Goal: Task Accomplishment & Management: Complete application form

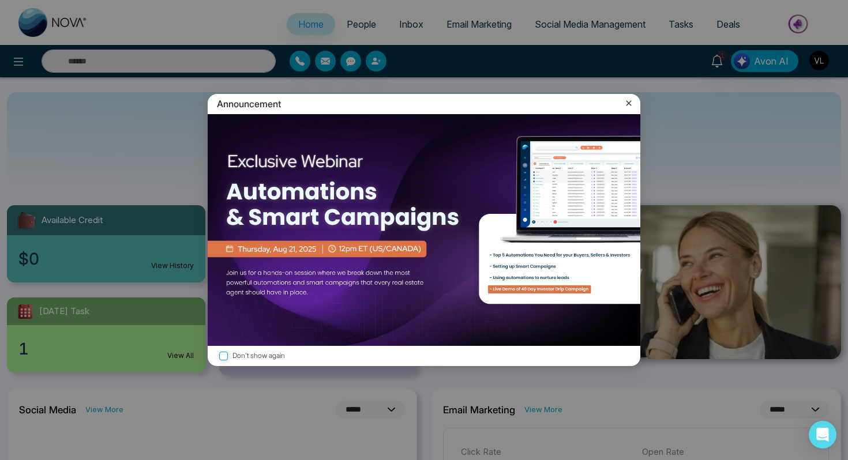
select select "*"
click at [628, 103] on icon at bounding box center [629, 103] width 12 height 12
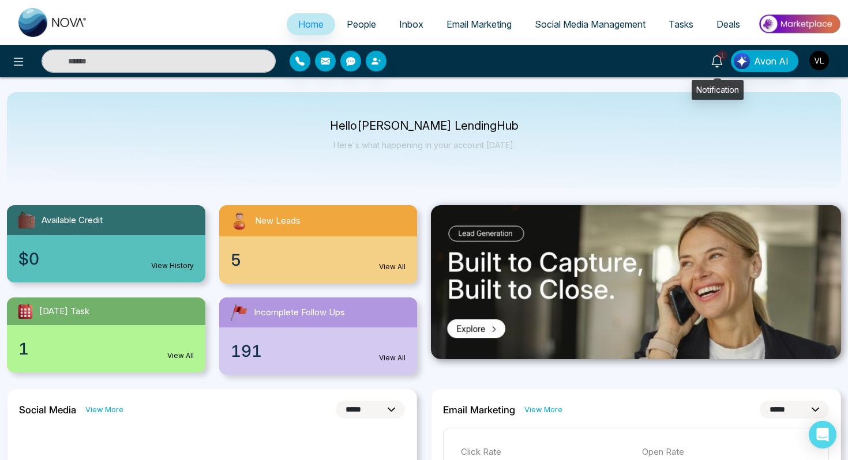
click at [723, 65] on icon at bounding box center [716, 61] width 13 height 13
click at [154, 60] on input "text" at bounding box center [159, 61] width 234 height 23
click at [347, 28] on span "People" at bounding box center [361, 24] width 29 height 12
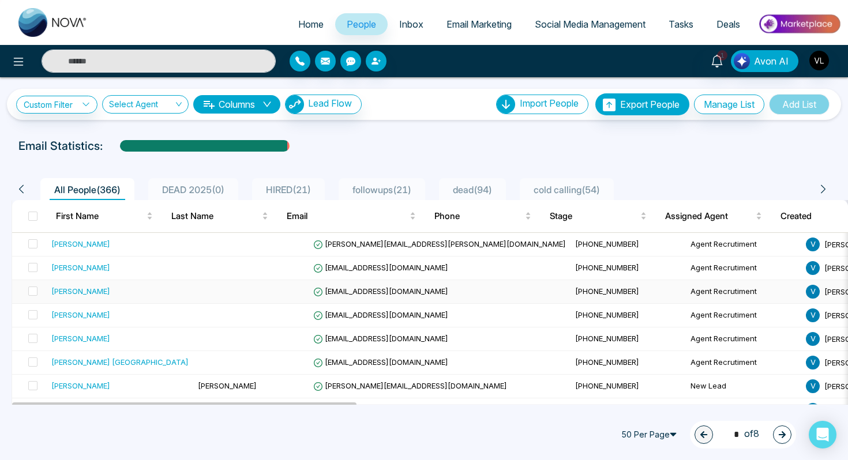
click at [122, 298] on td "[PERSON_NAME]" at bounding box center [120, 292] width 146 height 24
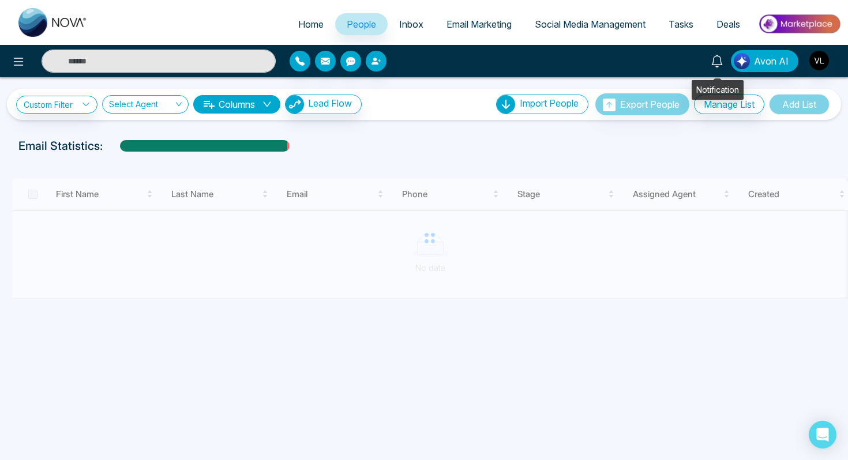
click at [727, 61] on link at bounding box center [717, 60] width 28 height 20
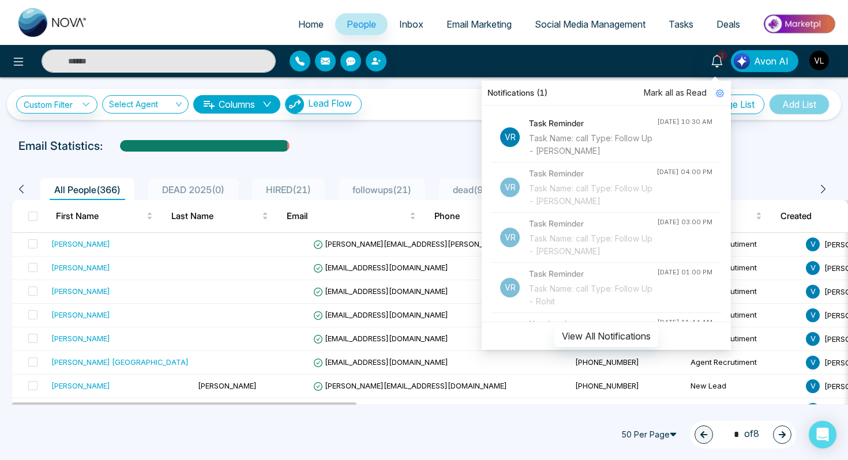
click at [677, 92] on span "Mark all as Read" at bounding box center [674, 92] width 63 height 13
click at [137, 296] on div "[PERSON_NAME]" at bounding box center [119, 291] width 137 height 12
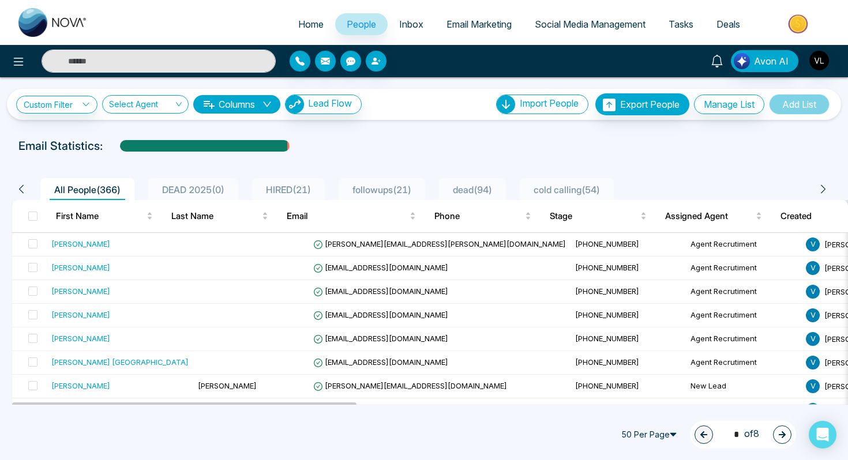
click at [720, 66] on icon at bounding box center [716, 61] width 13 height 13
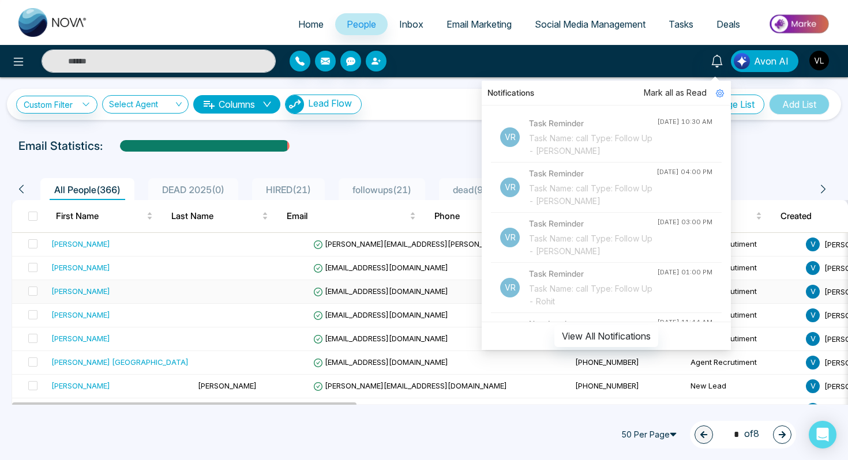
click at [79, 293] on div "[PERSON_NAME]" at bounding box center [80, 291] width 59 height 12
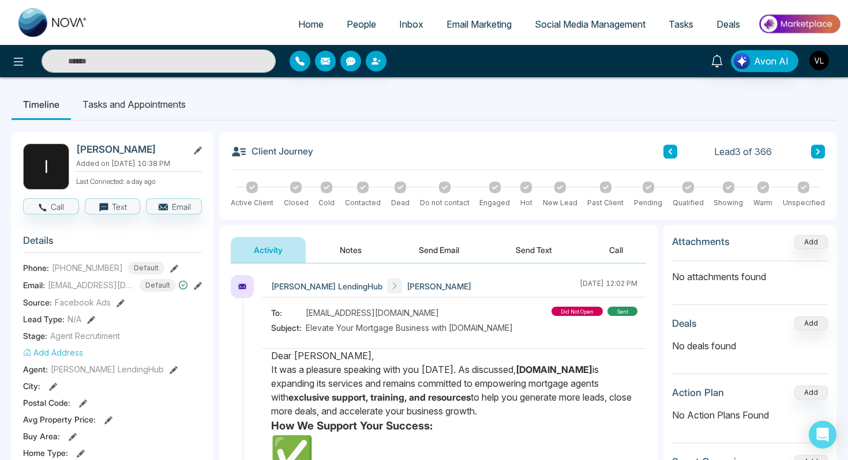
click at [348, 28] on span "People" at bounding box center [361, 24] width 29 height 12
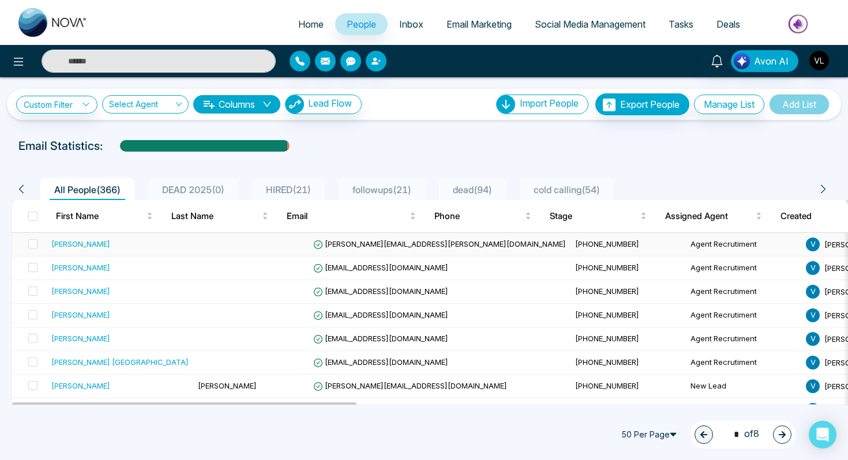
click at [93, 246] on div "[PERSON_NAME]" at bounding box center [80, 244] width 59 height 12
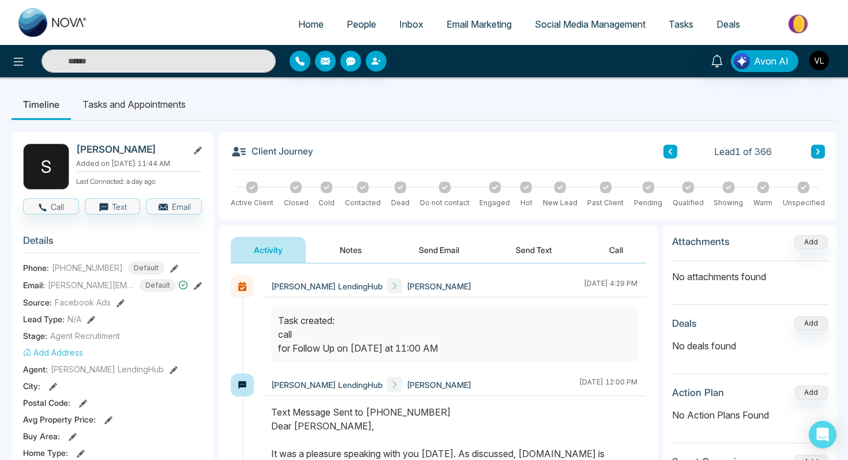
click at [341, 30] on link "People" at bounding box center [361, 24] width 52 height 22
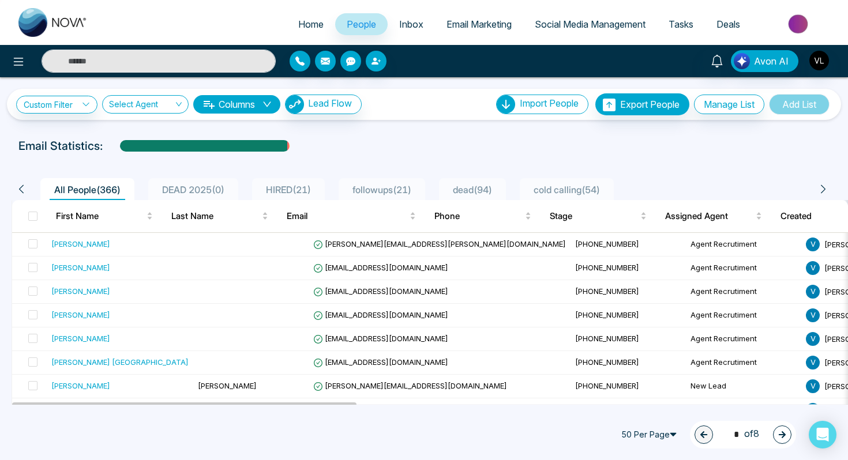
click at [674, 17] on link "Tasks" at bounding box center [681, 24] width 48 height 22
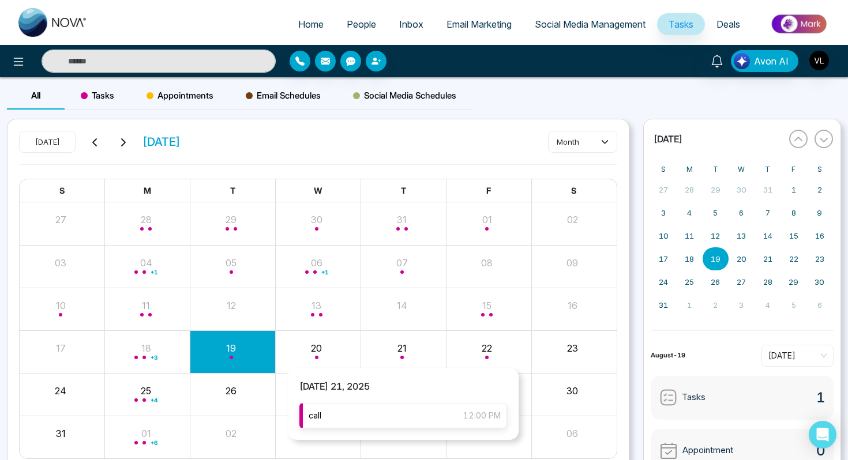
click at [361, 413] on div "call 12:00 PM" at bounding box center [403, 415] width 208 height 25
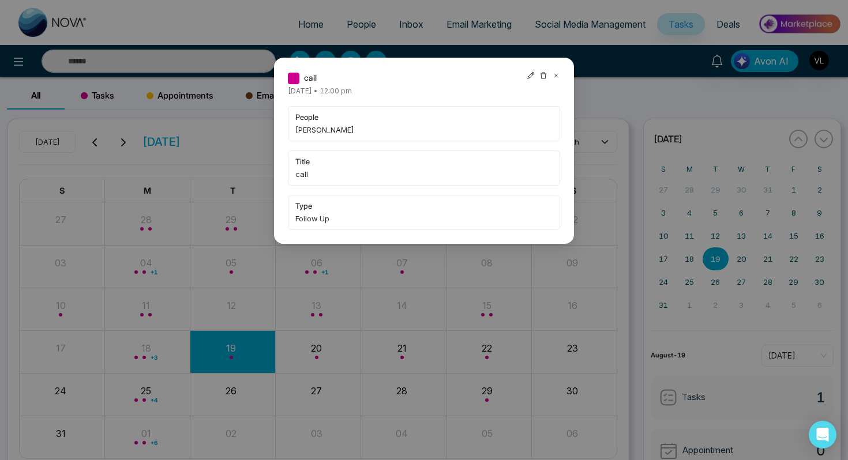
click at [557, 73] on icon at bounding box center [556, 75] width 8 height 8
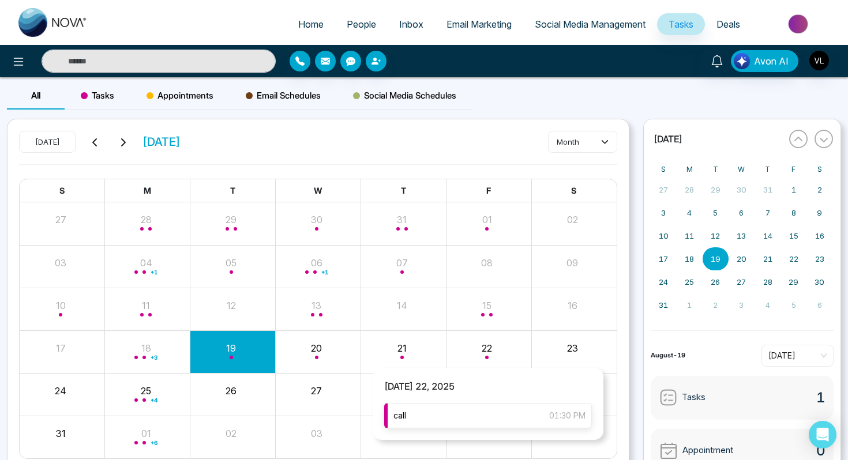
click at [464, 410] on div "call 01:30 PM" at bounding box center [488, 415] width 208 height 25
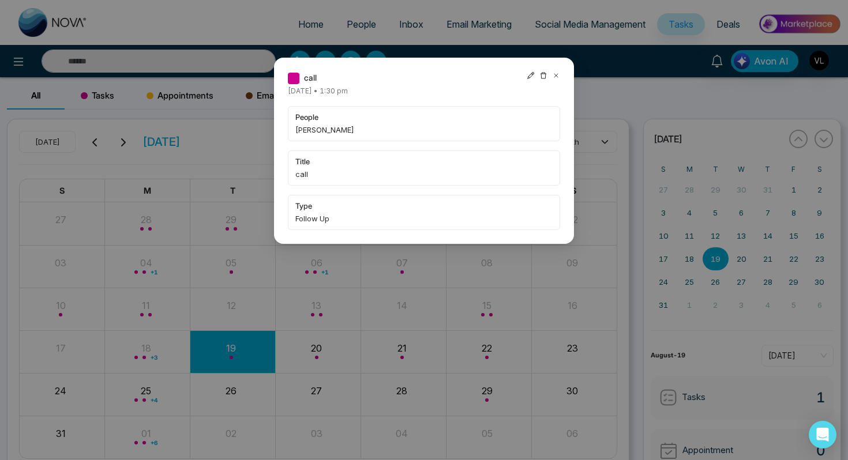
click at [555, 75] on icon at bounding box center [555, 75] width 3 height 3
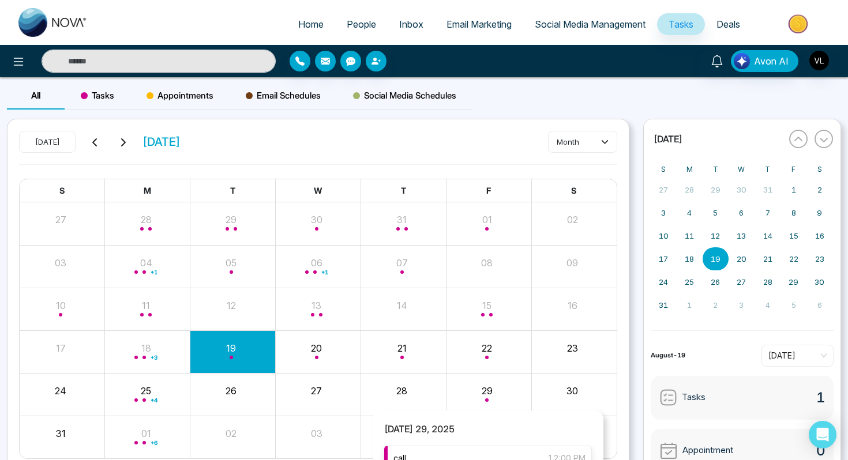
click at [475, 449] on div "call 12:00 PM" at bounding box center [488, 458] width 208 height 25
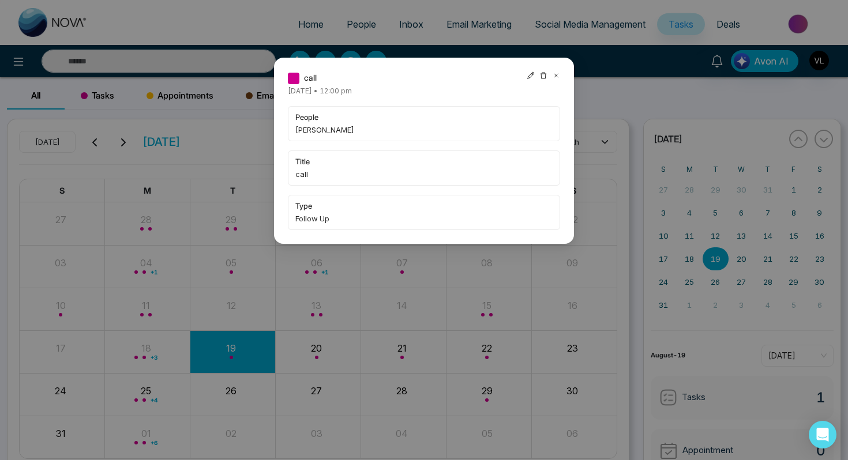
click at [555, 72] on icon at bounding box center [556, 75] width 8 height 8
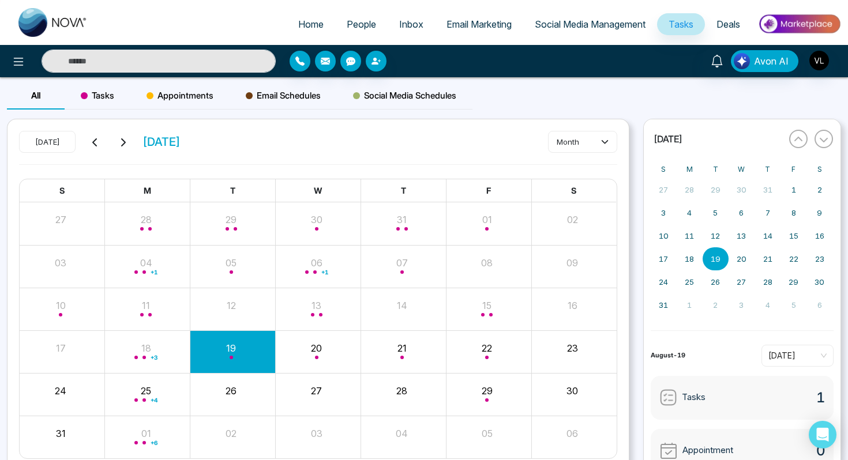
click at [296, 17] on link "Home" at bounding box center [311, 24] width 48 height 22
select select "*"
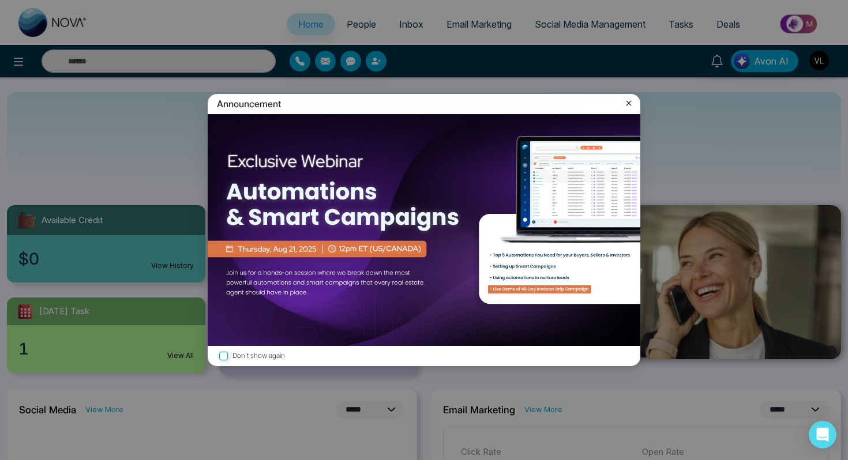
click at [627, 104] on icon at bounding box center [629, 103] width 12 height 12
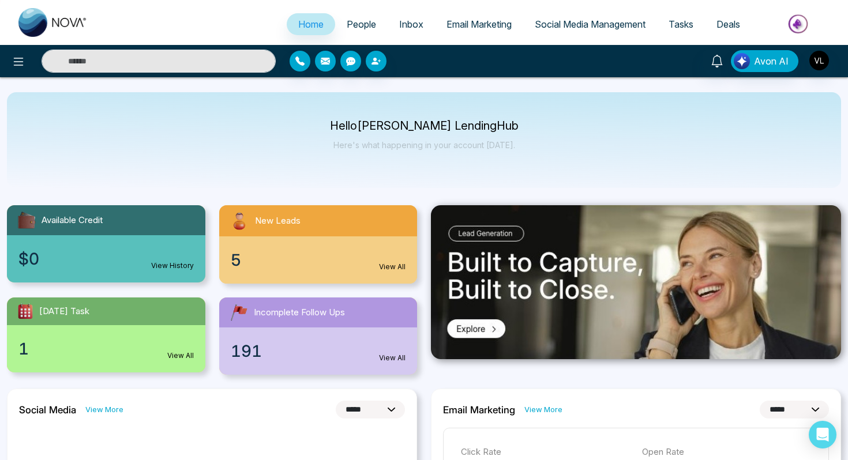
click at [353, 36] on li "People" at bounding box center [361, 25] width 52 height 24
click at [355, 27] on span "People" at bounding box center [361, 24] width 29 height 12
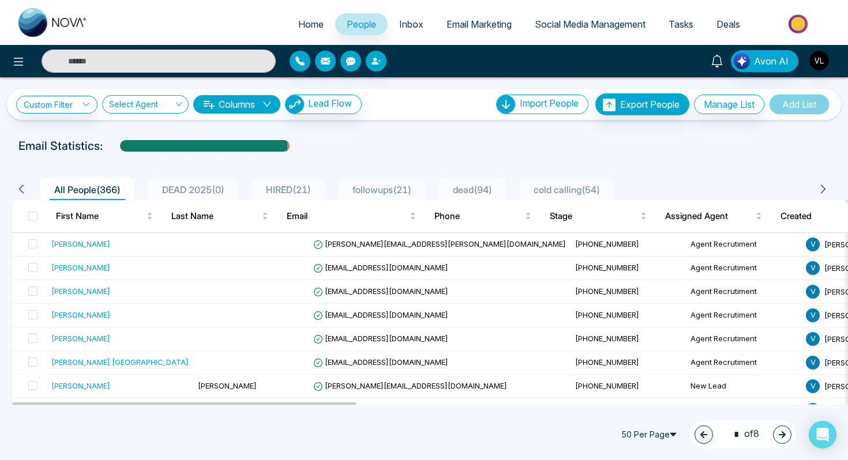
click at [723, 60] on icon at bounding box center [716, 61] width 13 height 13
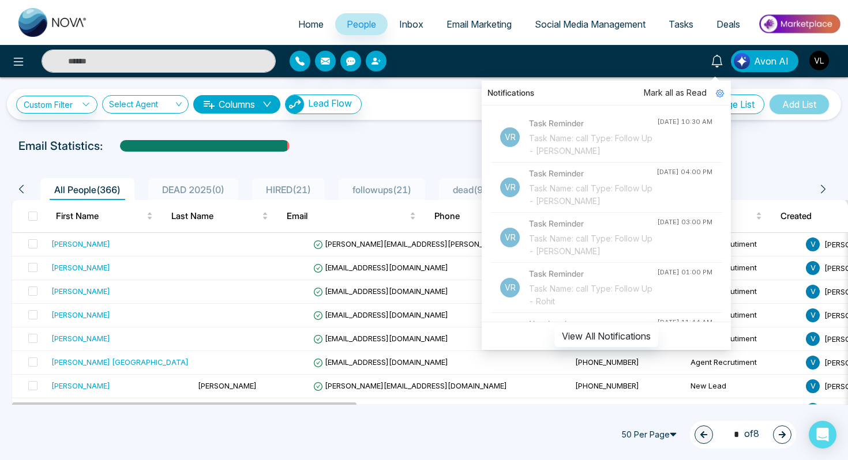
click at [723, 61] on icon at bounding box center [716, 61] width 13 height 13
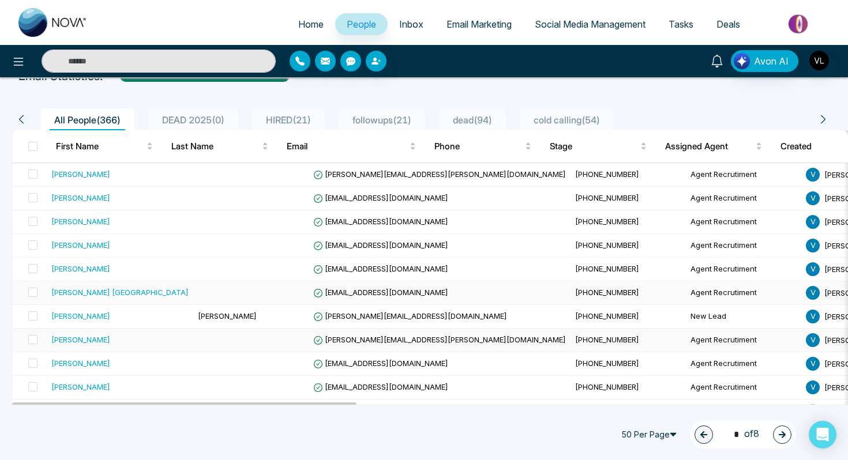
scroll to position [69, 0]
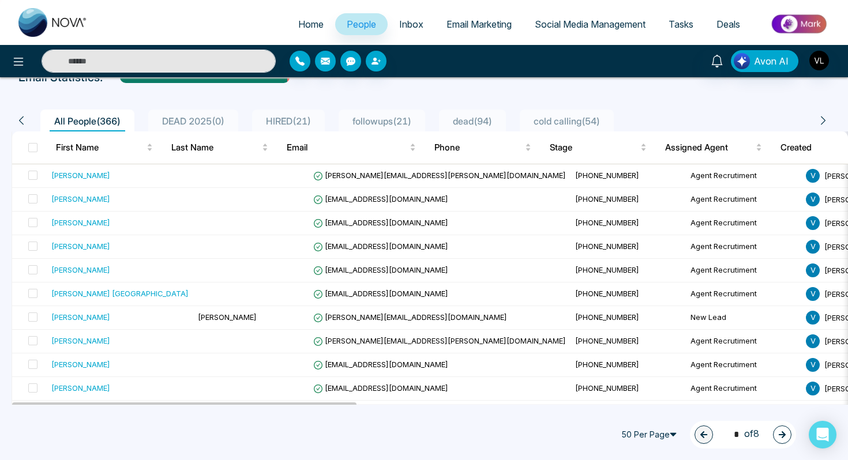
click at [405, 21] on span "Inbox" at bounding box center [411, 24] width 24 height 12
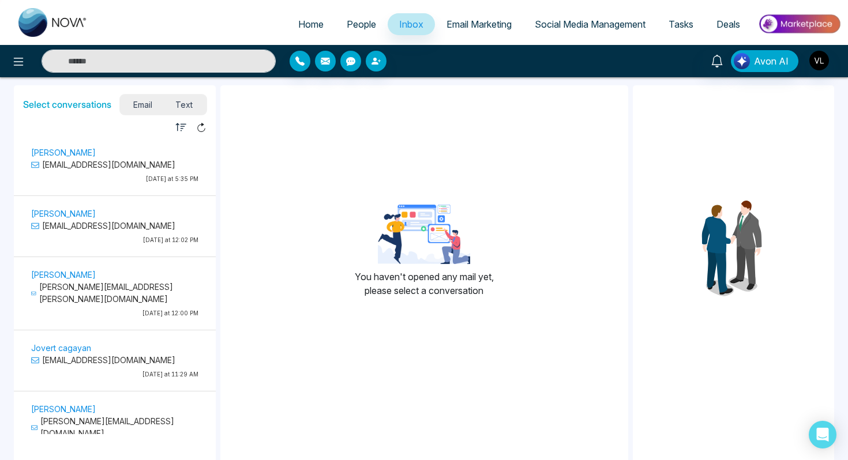
click at [298, 27] on span "Home" at bounding box center [310, 24] width 25 height 12
select select "*"
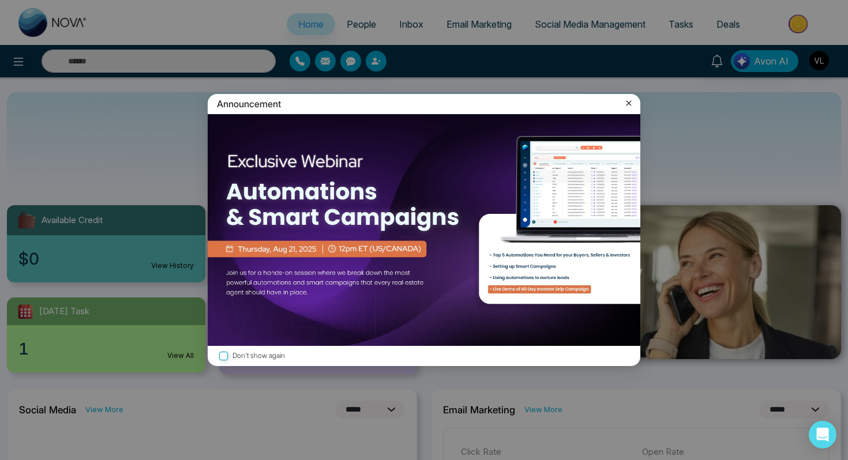
click at [630, 101] on icon at bounding box center [629, 103] width 12 height 12
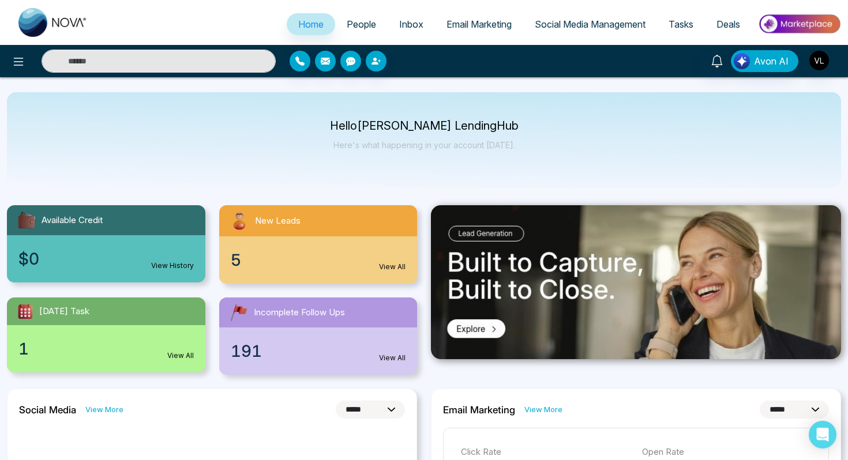
click at [347, 20] on span "People" at bounding box center [361, 24] width 29 height 12
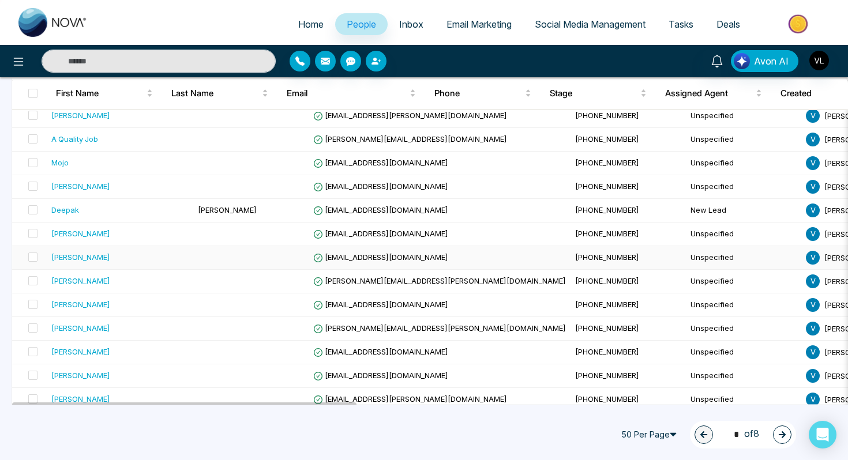
scroll to position [791, 0]
click at [93, 281] on div "[PERSON_NAME]" at bounding box center [80, 280] width 59 height 12
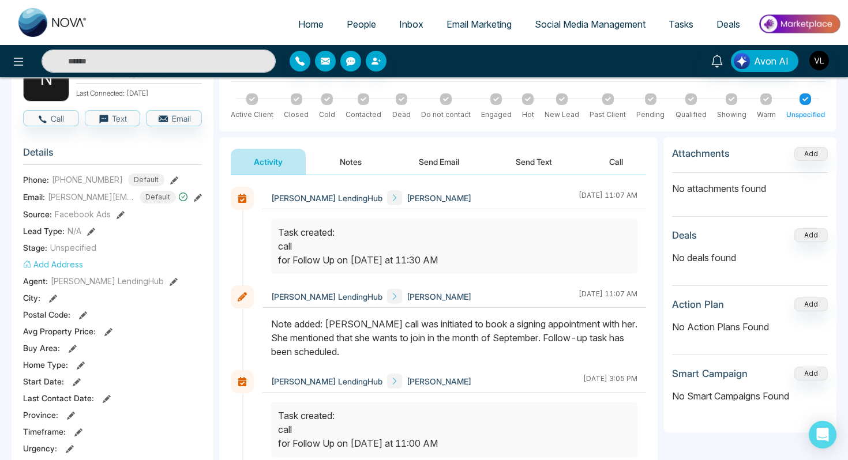
scroll to position [89, 0]
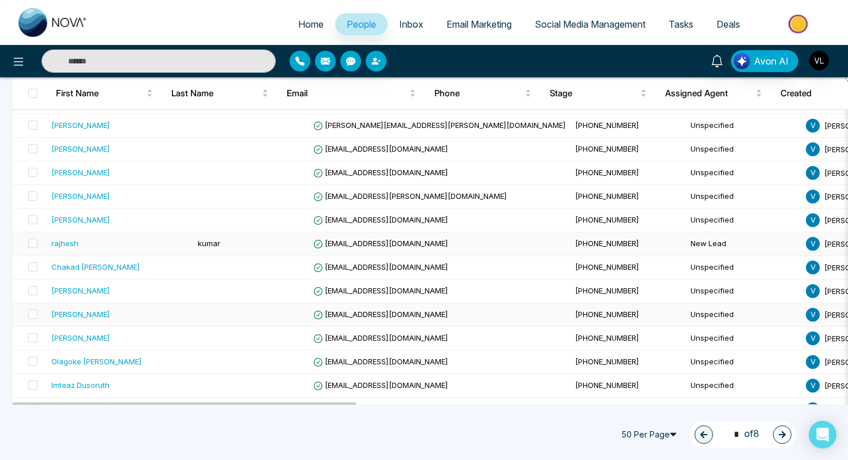
scroll to position [994, 0]
click at [98, 296] on td "[PERSON_NAME]" at bounding box center [120, 291] width 146 height 24
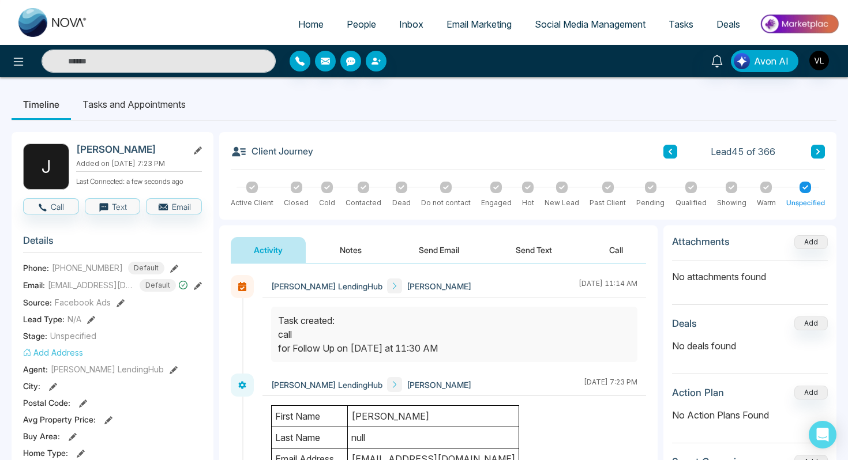
click at [115, 50] on input "text" at bounding box center [159, 61] width 234 height 23
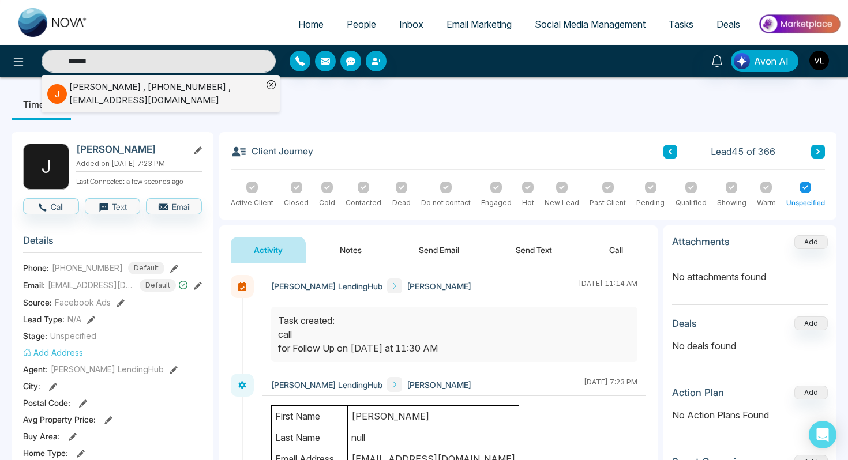
type input "******"
click at [336, 100] on ul "Timeline Tasks and Appointments" at bounding box center [424, 104] width 824 height 31
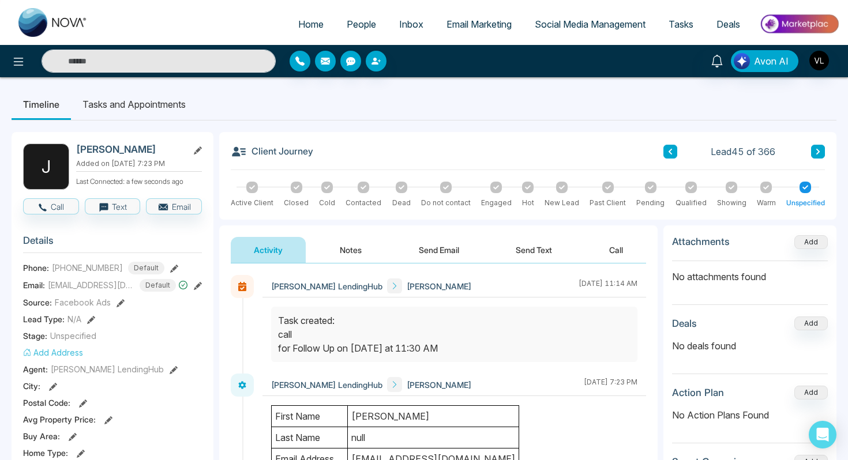
click at [140, 103] on li "Tasks and Appointments" at bounding box center [134, 104] width 126 height 31
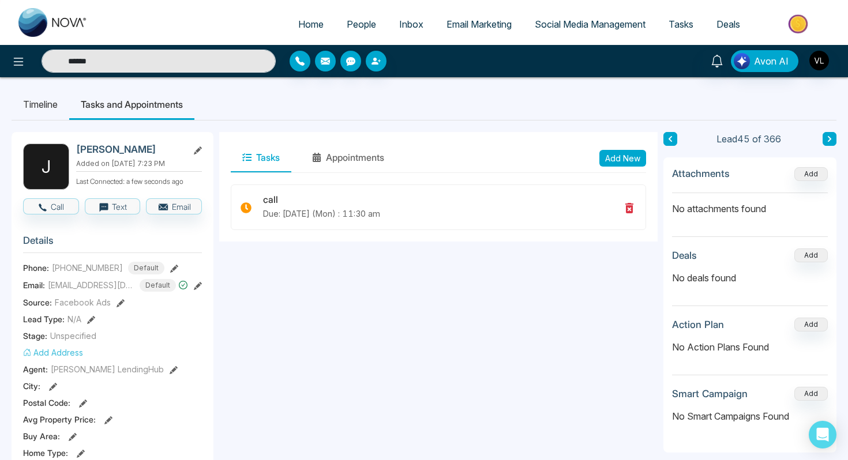
click at [605, 152] on button "Add New" at bounding box center [622, 158] width 47 height 17
type input "******"
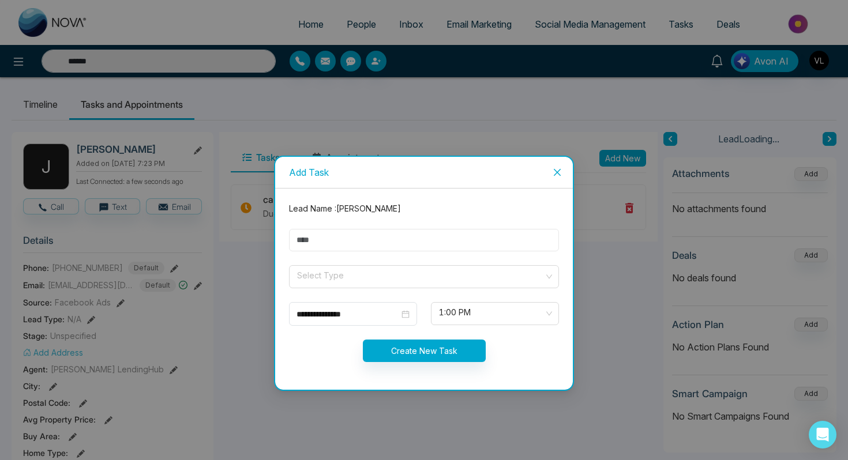
click at [408, 247] on input "text" at bounding box center [424, 240] width 270 height 22
type input "******"
type input "****"
click at [357, 277] on input "search" at bounding box center [420, 274] width 248 height 17
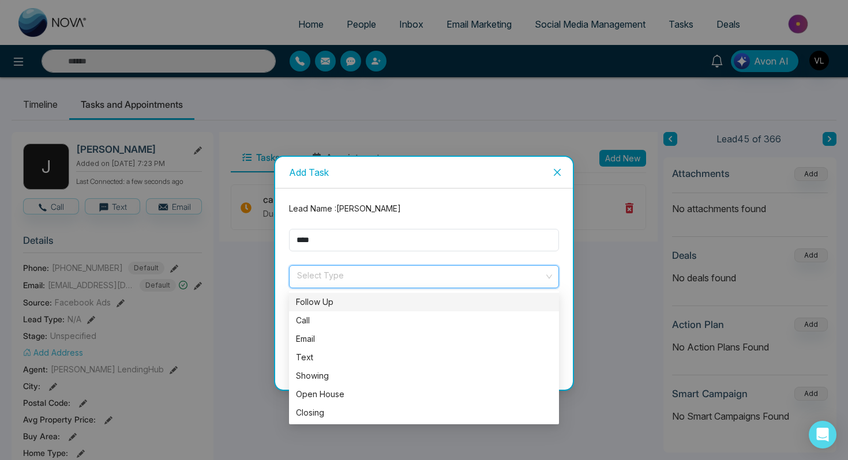
type input "******"
click at [334, 303] on div "Follow Up" at bounding box center [424, 302] width 256 height 13
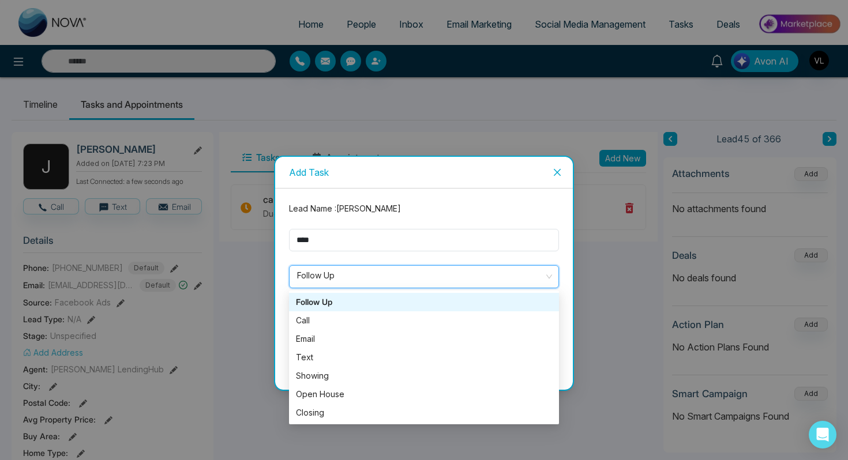
type input "******"
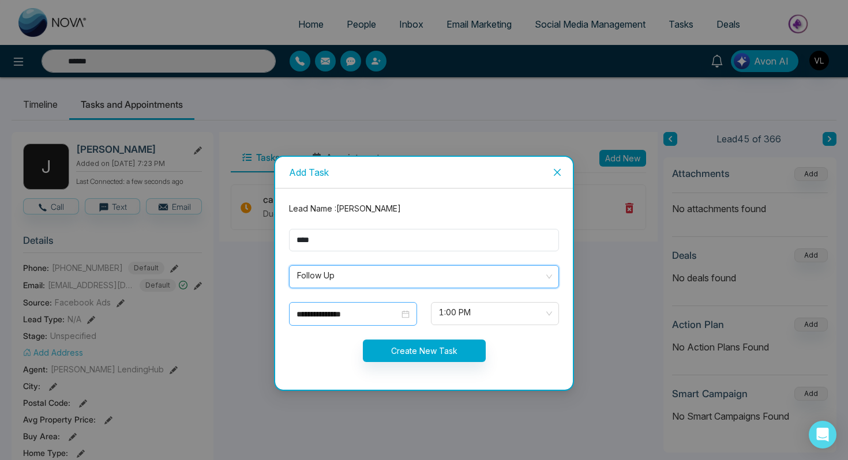
click at [408, 316] on div "**********" at bounding box center [352, 314] width 113 height 13
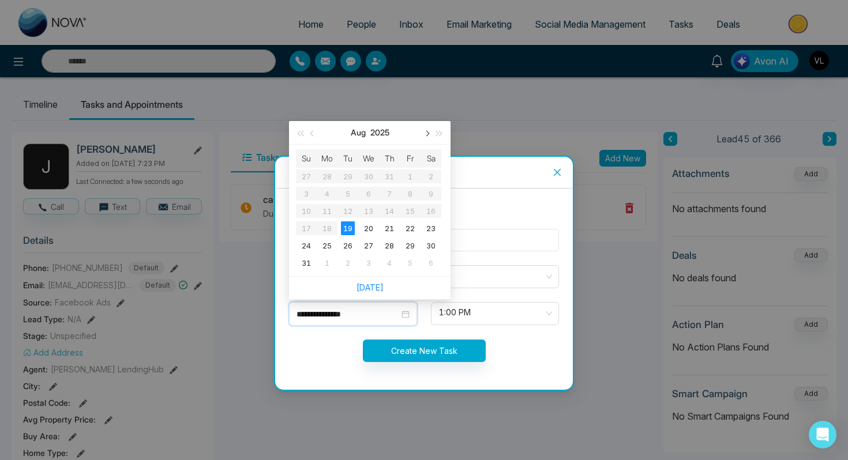
click at [424, 130] on button "button" at bounding box center [426, 132] width 13 height 23
type input "**********"
click at [323, 229] on div "22" at bounding box center [327, 228] width 14 height 14
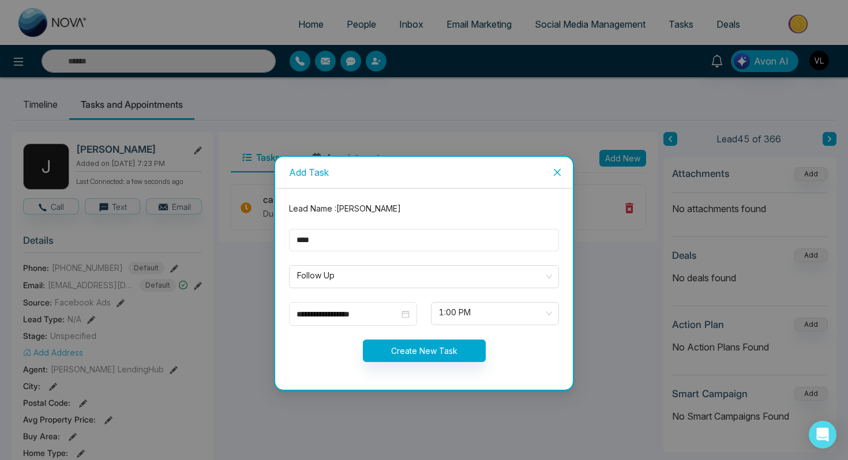
type input "******"
click at [456, 318] on span "1:00 PM" at bounding box center [495, 314] width 112 height 20
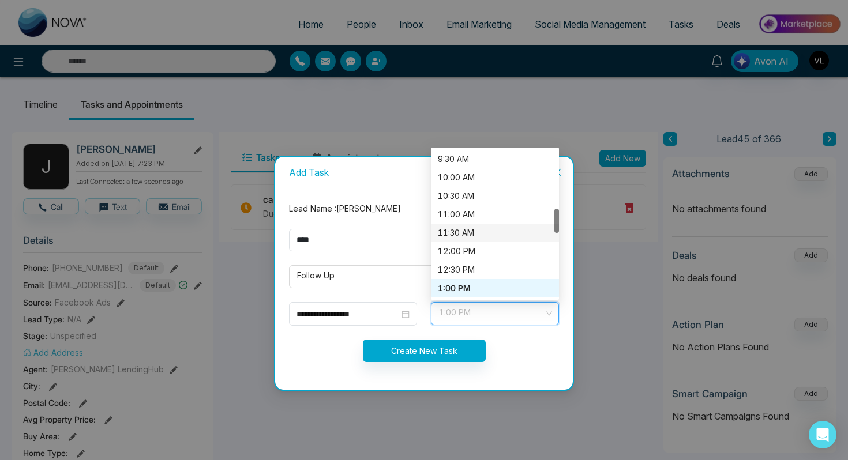
click at [462, 230] on div "11:30 AM" at bounding box center [495, 233] width 114 height 13
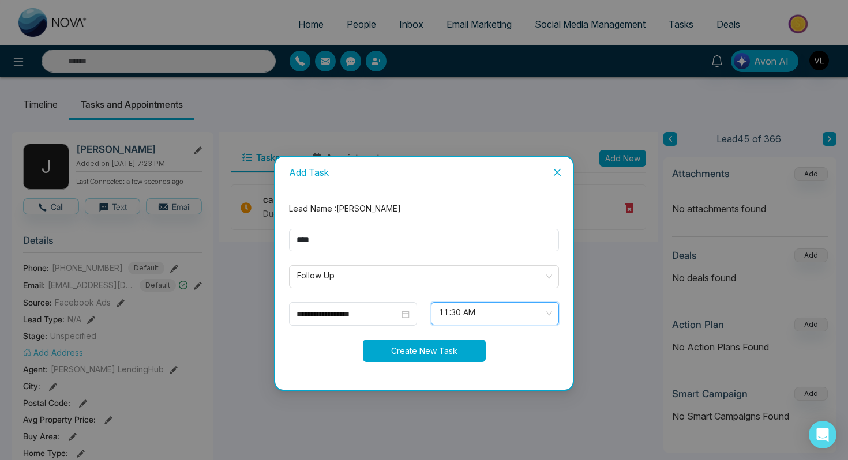
click at [403, 346] on button "Create New Task" at bounding box center [424, 351] width 123 height 22
type input "******"
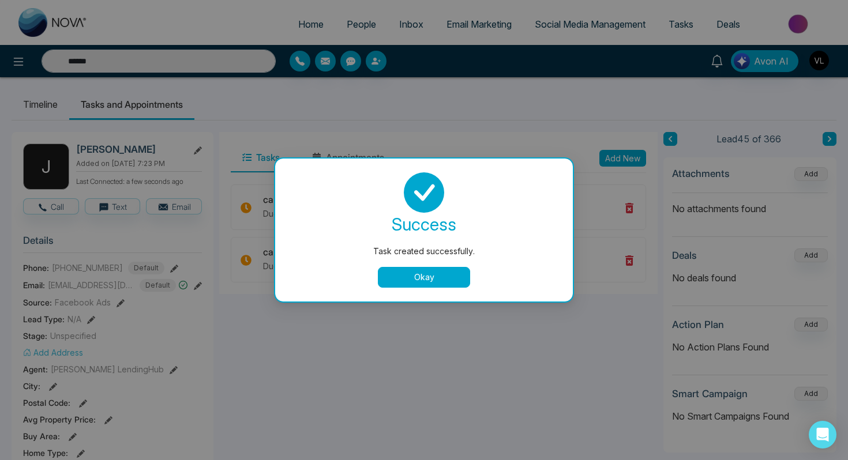
click at [419, 280] on button "Okay" at bounding box center [424, 277] width 92 height 21
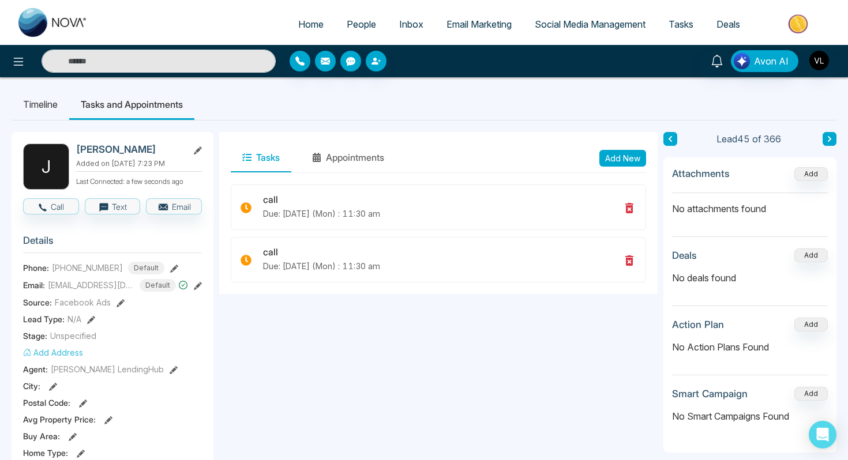
type input "******"
click at [628, 260] on icon at bounding box center [629, 260] width 8 height 10
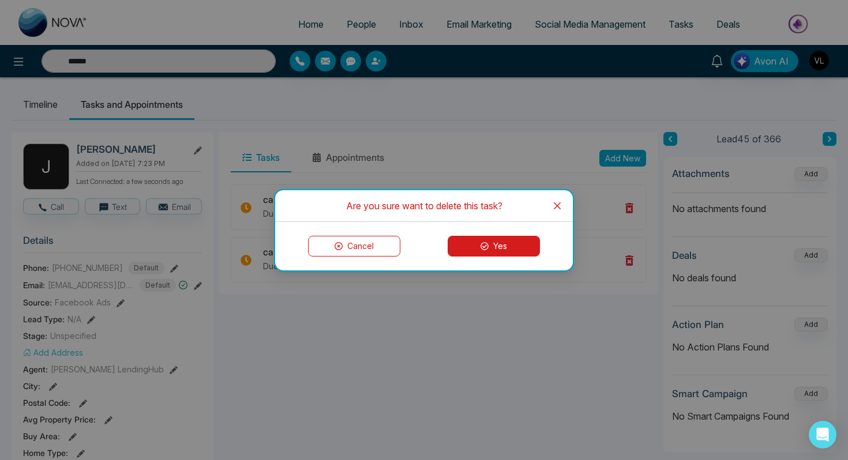
click at [515, 246] on button "Yes" at bounding box center [493, 246] width 92 height 21
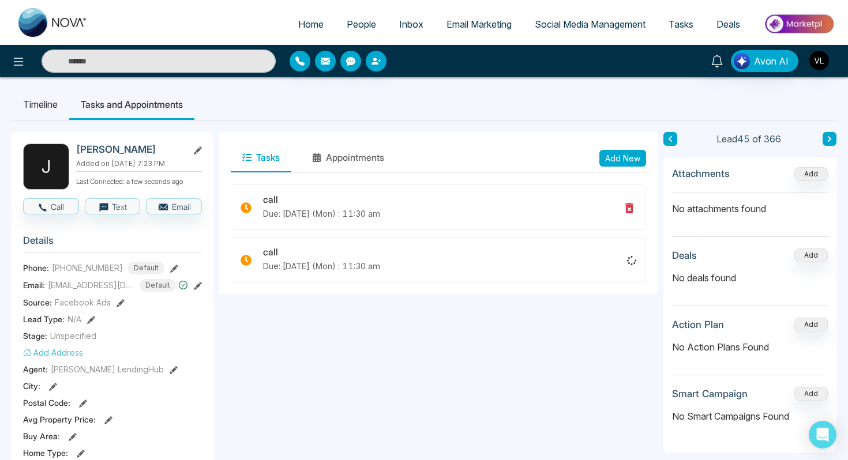
type input "******"
